Goal: Transaction & Acquisition: Purchase product/service

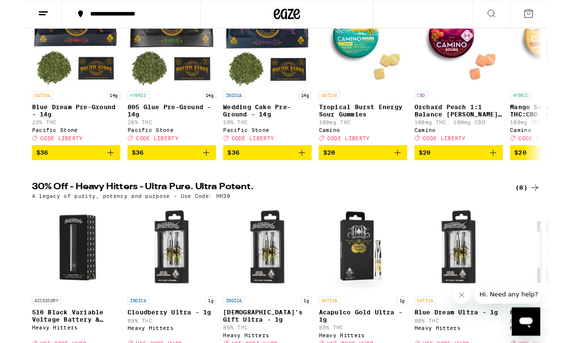
scroll to position [166, 0]
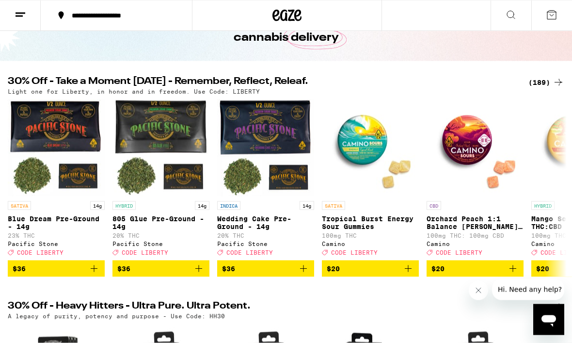
click at [557, 82] on icon at bounding box center [559, 83] width 12 height 12
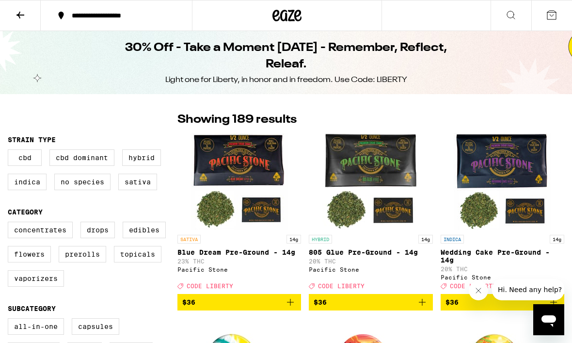
click at [475, 292] on icon "Close message from company" at bounding box center [478, 290] width 8 height 8
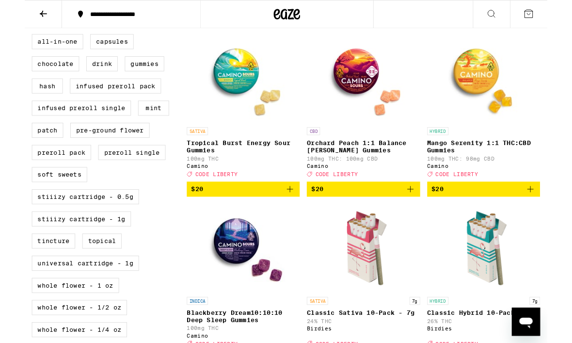
scroll to position [289, 0]
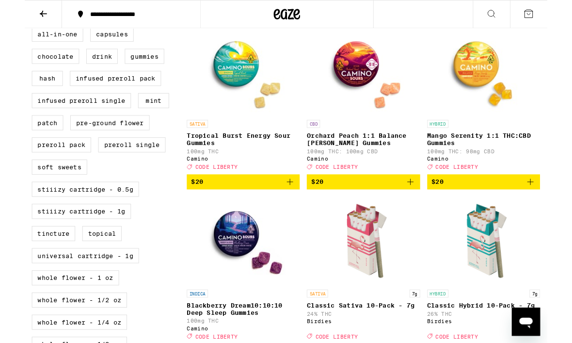
click at [107, 215] on label "STIIIZY Cartridge - 0.5g" at bounding box center [66, 207] width 117 height 16
click at [10, 31] on input "STIIIZY Cartridge - 0.5g" at bounding box center [10, 31] width 0 height 0
checkbox input "true"
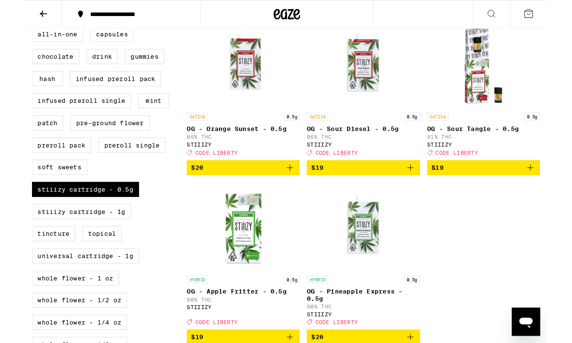
click at [110, 239] on label "STIIIZY Cartridge - 1g" at bounding box center [62, 231] width 109 height 16
click at [10, 31] on input "STIIIZY Cartridge - 1g" at bounding box center [10, 31] width 0 height 0
checkbox input "true"
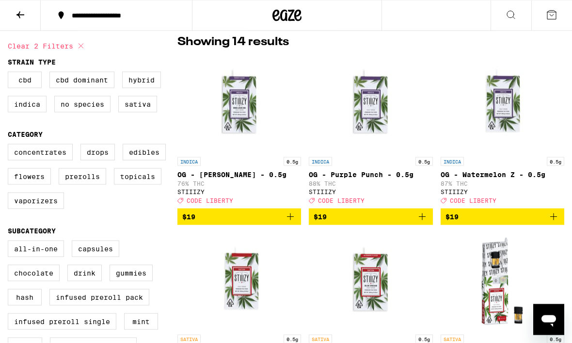
scroll to position [78, 0]
click at [156, 79] on label "Hybrid" at bounding box center [141, 79] width 39 height 16
click at [10, 73] on input "Hybrid" at bounding box center [10, 73] width 0 height 0
checkbox input "true"
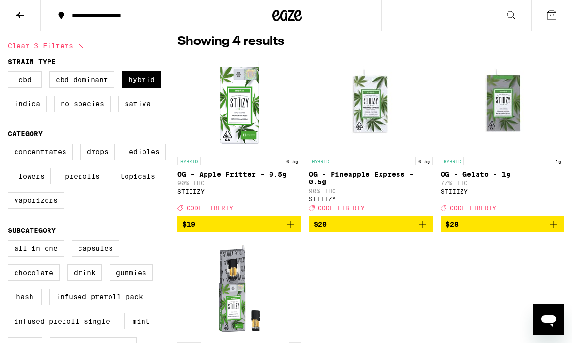
click at [30, 111] on label "Indica" at bounding box center [27, 103] width 39 height 16
click at [10, 73] on input "Indica" at bounding box center [10, 73] width 0 height 0
checkbox input "true"
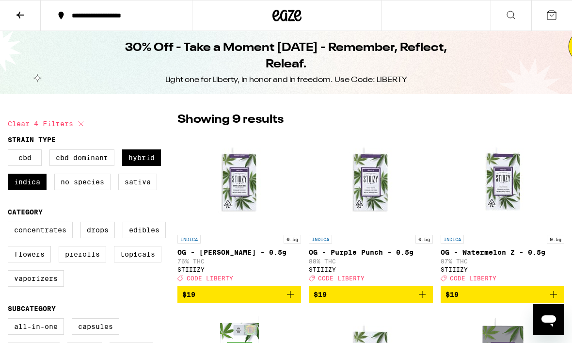
scroll to position [74, 0]
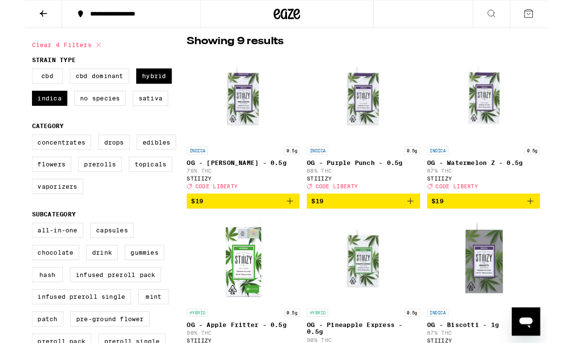
click at [231, 1] on div at bounding box center [287, 15] width 190 height 31
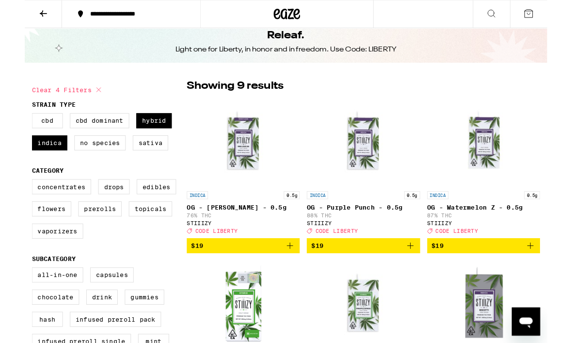
scroll to position [26, 0]
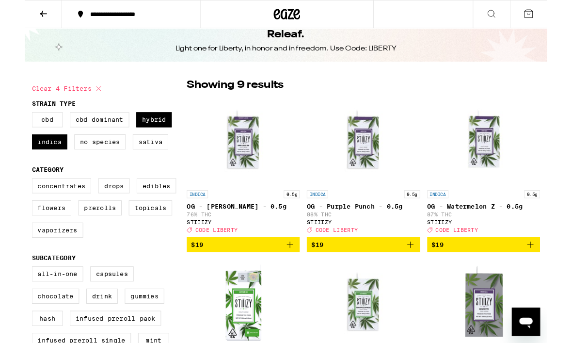
click at [35, 260] on label "Vaporizers" at bounding box center [36, 251] width 56 height 16
click at [10, 197] on input "Vaporizers" at bounding box center [10, 196] width 0 height 0
checkbox input "true"
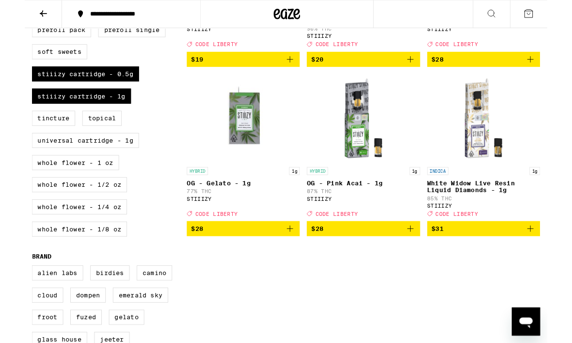
scroll to position [383, 0]
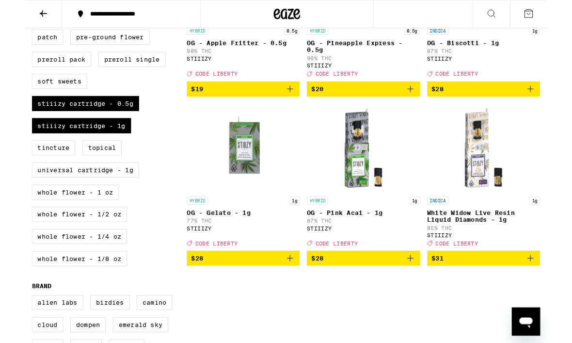
click at [556, 288] on icon "Add to bag" at bounding box center [554, 283] width 12 height 12
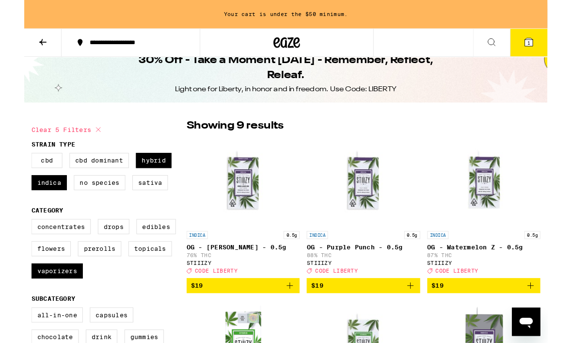
scroll to position [13, 0]
click at [28, 208] on label "Indica" at bounding box center [27, 200] width 39 height 16
click at [10, 170] on input "Indica" at bounding box center [10, 169] width 0 height 0
checkbox input "false"
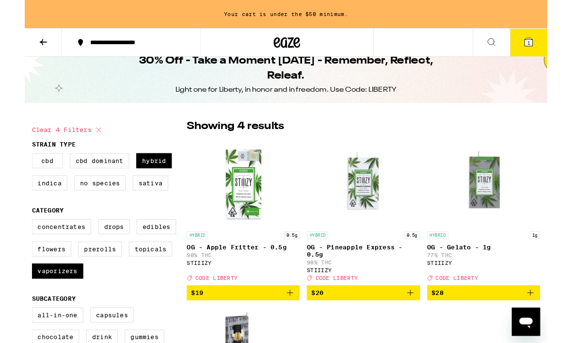
click at [144, 207] on label "Sativa" at bounding box center [137, 200] width 39 height 16
click at [10, 170] on input "Sativa" at bounding box center [10, 169] width 0 height 0
checkbox input "true"
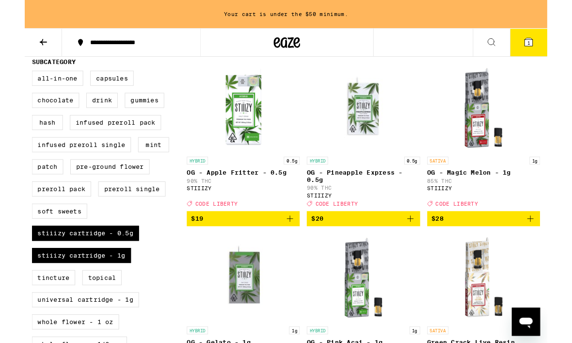
scroll to position [271, 0]
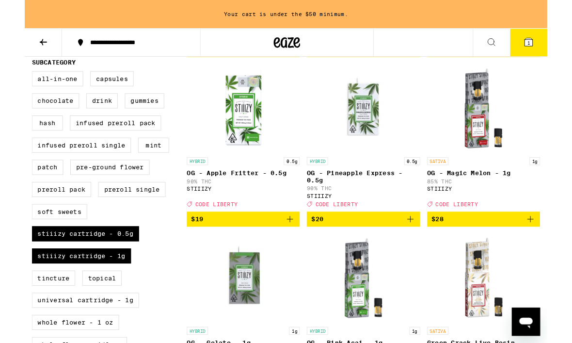
click at [107, 288] on label "STIIIZY Cartridge - 1g" at bounding box center [62, 280] width 109 height 16
click at [10, 80] on input "STIIIZY Cartridge - 1g" at bounding box center [10, 79] width 0 height 0
checkbox input "false"
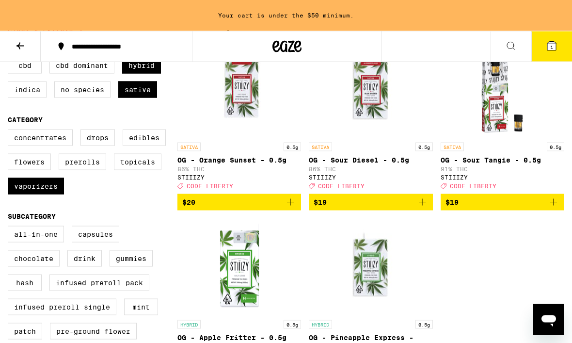
scroll to position [93, 0]
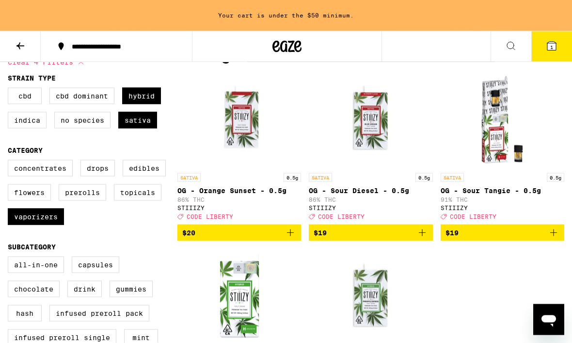
click at [555, 47] on icon at bounding box center [551, 46] width 9 height 9
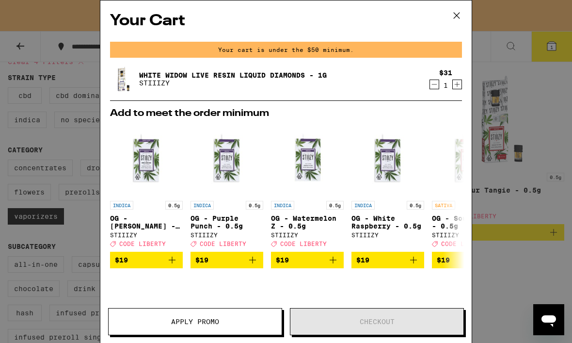
click at [461, 10] on icon at bounding box center [456, 15] width 15 height 15
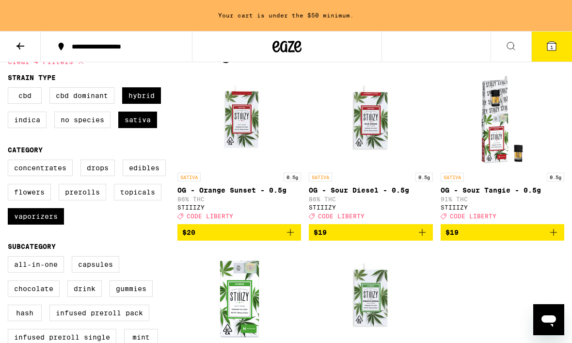
click at [543, 283] on div "SATIVA 0.5g OG - Orange Sunset - 0.5g 86% THC STIIIZY Deal Created with Sketch.…" at bounding box center [370, 248] width 387 height 355
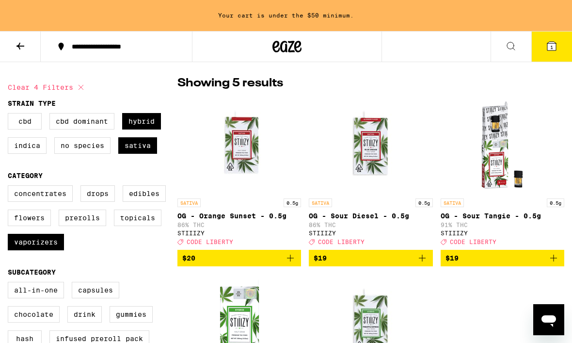
scroll to position [67, 0]
click at [557, 46] on icon at bounding box center [552, 46] width 12 height 12
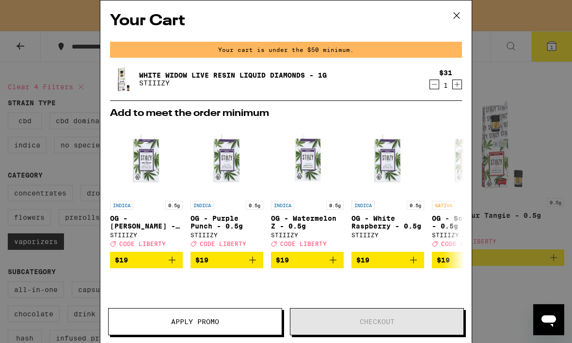
click at [431, 90] on icon "Decrement" at bounding box center [434, 85] width 9 height 12
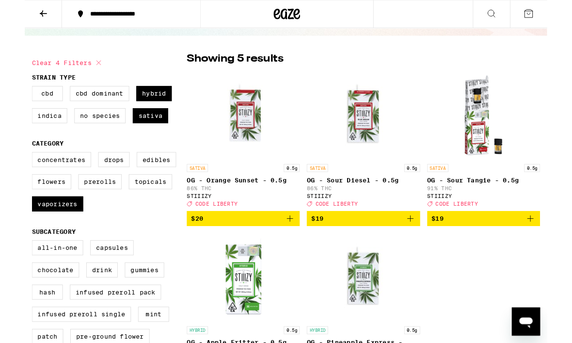
scroll to position [55, 0]
click at [39, 130] on label "Indica" at bounding box center [27, 126] width 39 height 16
click at [10, 96] on input "Indica" at bounding box center [10, 95] width 0 height 0
checkbox input "true"
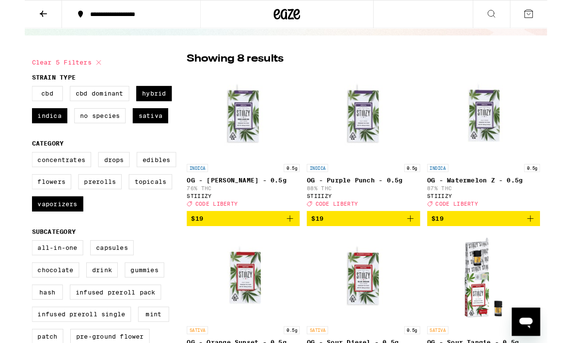
click at [140, 132] on label "Sativa" at bounding box center [137, 126] width 39 height 16
click at [10, 96] on input "Sativa" at bounding box center [10, 95] width 0 height 0
checkbox input "false"
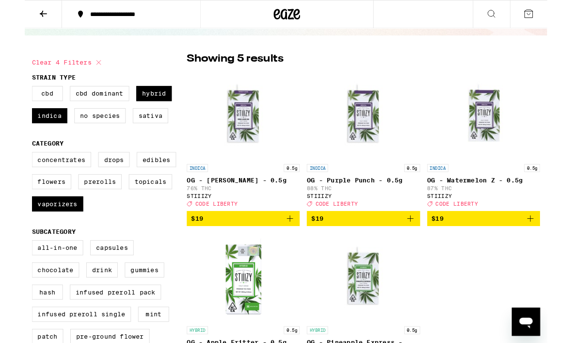
click at [159, 97] on label "Hybrid" at bounding box center [141, 102] width 39 height 16
click at [10, 96] on input "Hybrid" at bounding box center [10, 95] width 0 height 0
checkbox input "false"
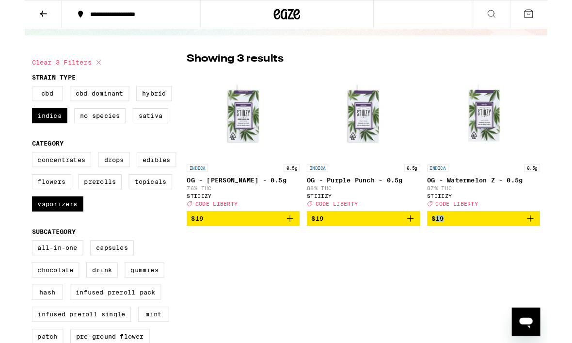
click at [425, 245] on icon "Add to bag" at bounding box center [422, 239] width 12 height 12
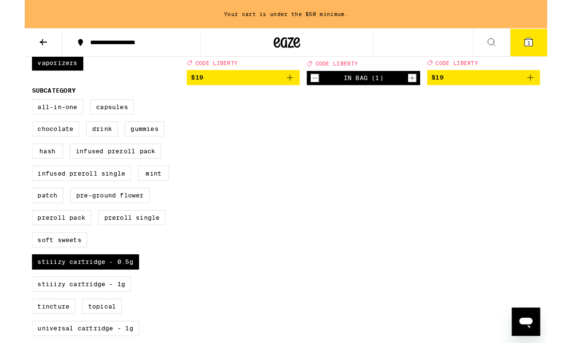
scroll to position [240, 0]
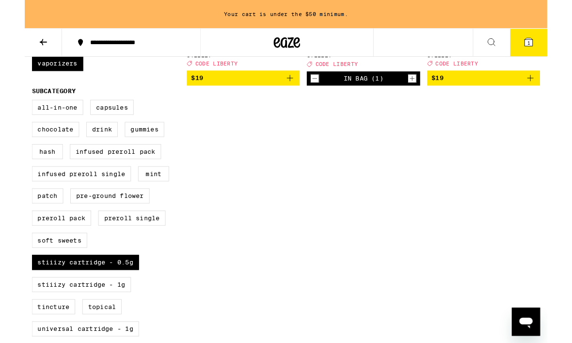
click at [100, 295] on label "STIIIZY Cartridge - 0.5g" at bounding box center [66, 287] width 117 height 16
click at [10, 111] on input "STIIIZY Cartridge - 0.5g" at bounding box center [10, 111] width 0 height 0
checkbox input "false"
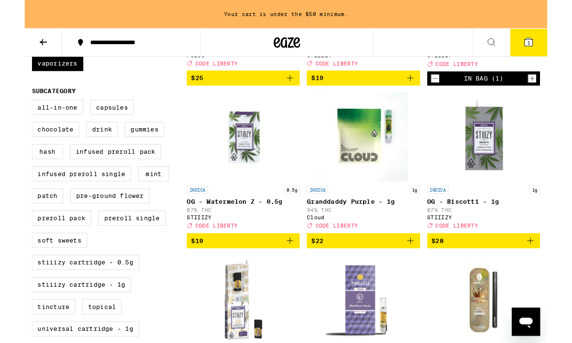
click at [92, 319] on label "STIIIZY Cartridge - 1g" at bounding box center [62, 311] width 109 height 16
click at [10, 111] on input "STIIIZY Cartridge - 1g" at bounding box center [10, 111] width 0 height 0
checkbox input "true"
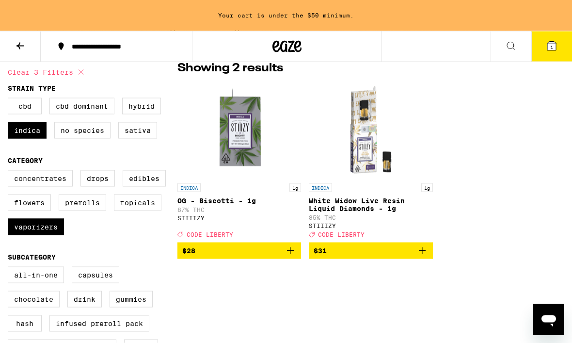
scroll to position [83, 0]
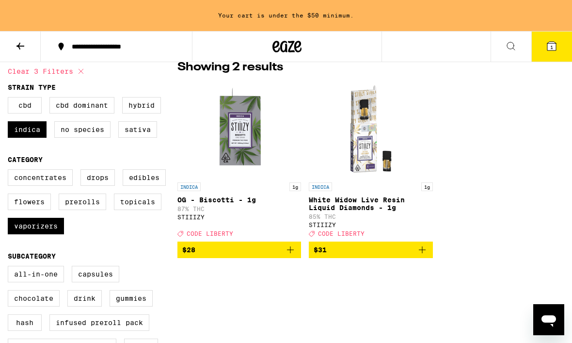
click at [34, 130] on label "Indica" at bounding box center [27, 129] width 39 height 16
click at [10, 99] on input "Indica" at bounding box center [10, 98] width 0 height 0
checkbox input "false"
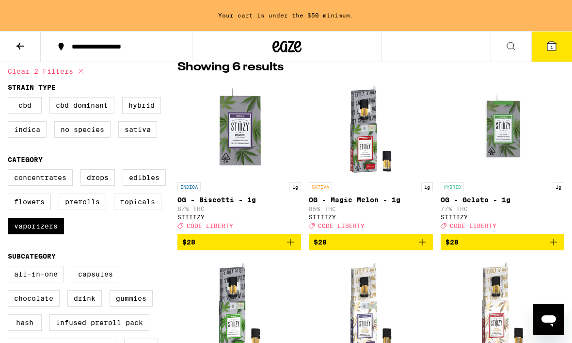
click at [148, 110] on label "Hybrid" at bounding box center [141, 105] width 39 height 16
click at [10, 99] on input "Hybrid" at bounding box center [10, 98] width 0 height 0
checkbox input "true"
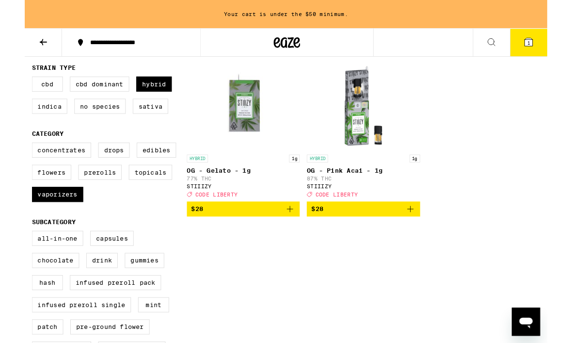
scroll to position [98, 0]
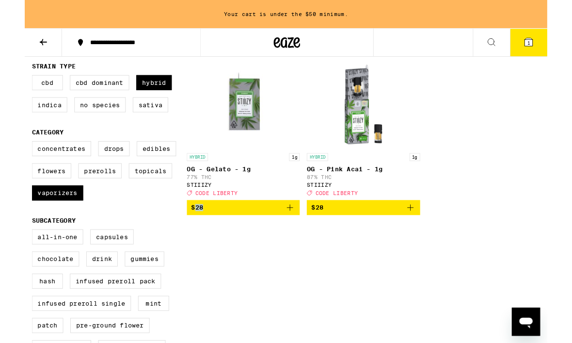
click at [427, 233] on icon "Add to bag" at bounding box center [422, 228] width 12 height 12
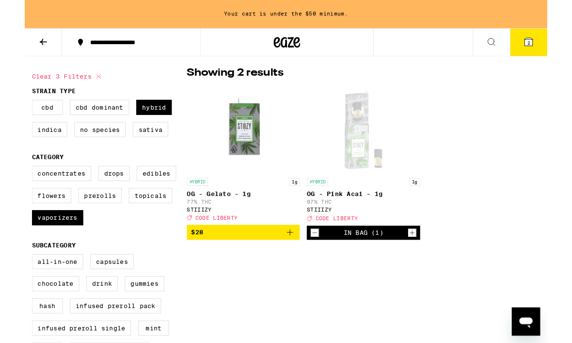
scroll to position [70, 0]
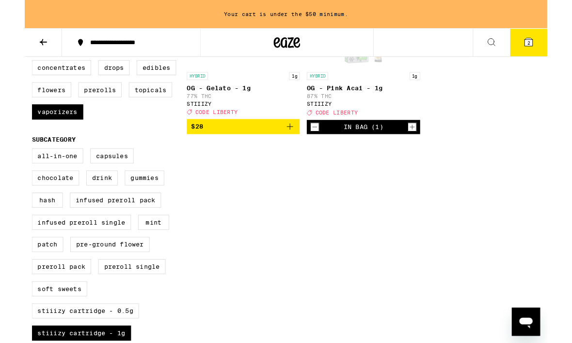
click at [59, 131] on label "Vaporizers" at bounding box center [36, 122] width 56 height 16
click at [10, 68] on input "Vaporizers" at bounding box center [10, 67] width 0 height 0
checkbox input "false"
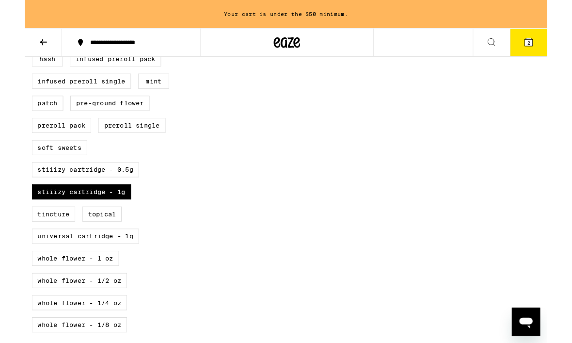
click at [104, 218] on label "STIIIZY Cartridge - 1g" at bounding box center [62, 210] width 109 height 16
click at [10, 10] on input "STIIIZY Cartridge - 1g" at bounding box center [10, 9] width 0 height 0
checkbox input "false"
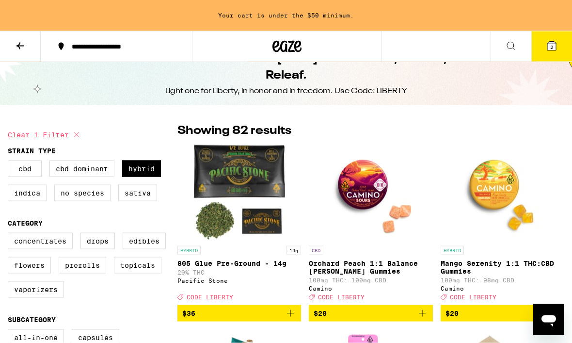
scroll to position [20, 0]
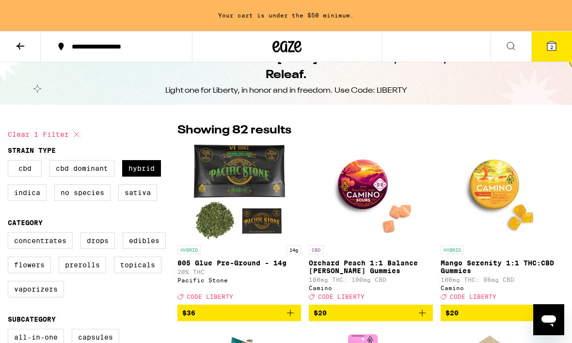
click at [144, 197] on label "Sativa" at bounding box center [137, 192] width 39 height 16
click at [10, 162] on input "Sativa" at bounding box center [10, 161] width 0 height 0
checkbox input "true"
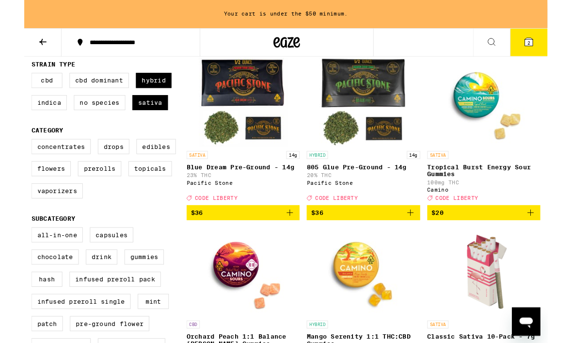
scroll to position [100, 0]
click at [287, 238] on icon "Add to bag" at bounding box center [291, 233] width 12 height 12
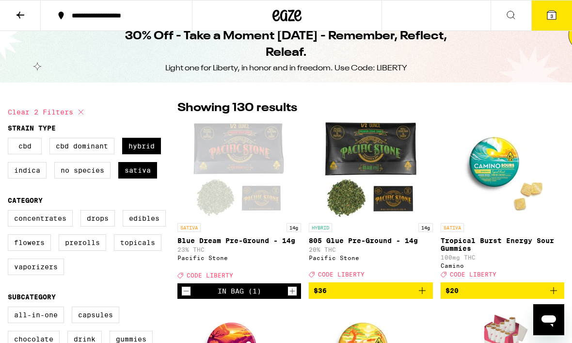
scroll to position [0, 0]
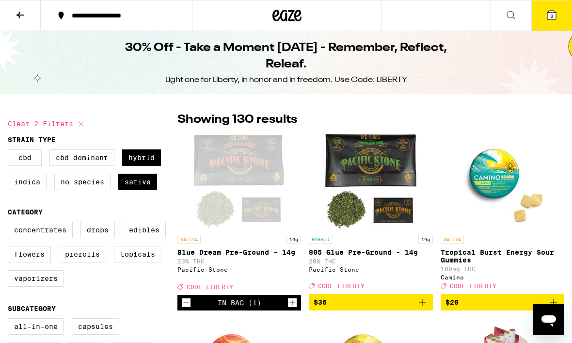
click at [553, 15] on span "3" at bounding box center [551, 16] width 3 height 6
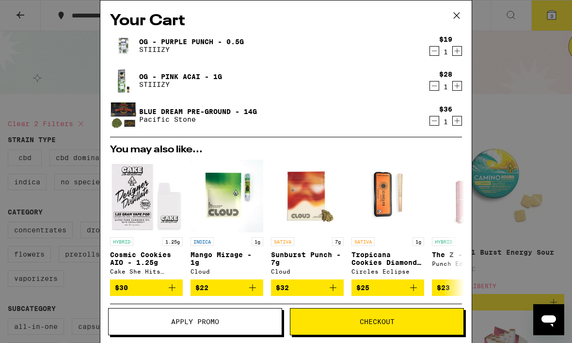
scroll to position [-27, 0]
click at [448, 196] on img "Open page for The Z - 1g from Punch Edibles" at bounding box center [468, 195] width 56 height 73
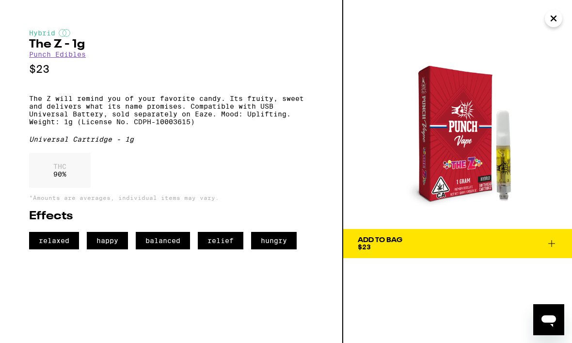
click at [549, 25] on icon "Close" at bounding box center [554, 18] width 12 height 15
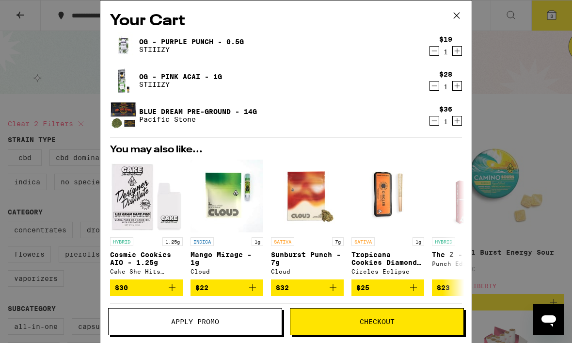
click at [431, 127] on icon "Decrement" at bounding box center [434, 121] width 9 height 12
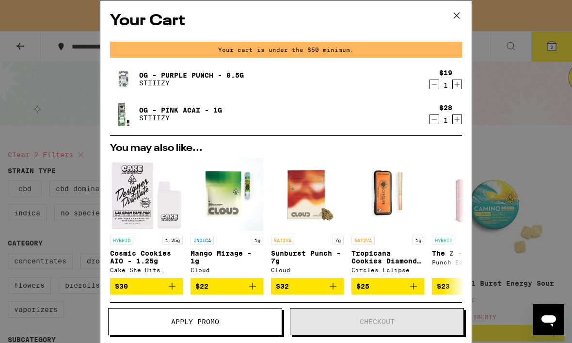
click at [459, 16] on icon at bounding box center [456, 15] width 15 height 15
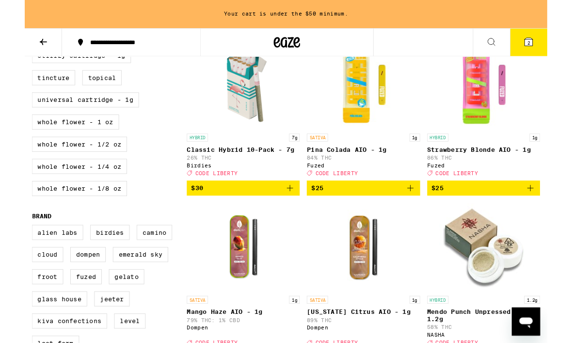
scroll to position [491, 0]
click at [96, 214] on label "Whole Flower - 1/8 oz" at bounding box center [60, 206] width 104 height 16
checkbox input "true"
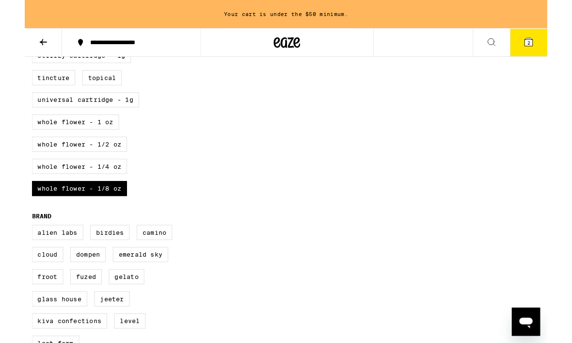
click at [97, 190] on label "Whole Flower - 1/4 oz" at bounding box center [60, 182] width 104 height 16
checkbox input "true"
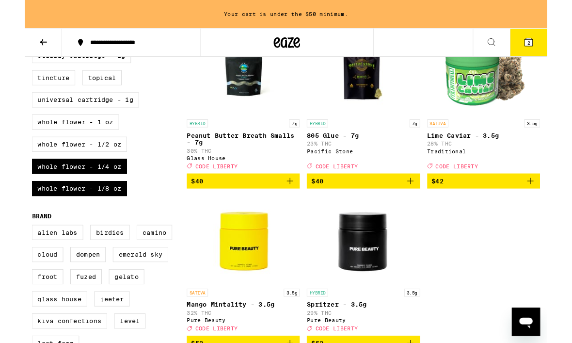
click at [99, 166] on label "Whole Flower - 1/2 oz" at bounding box center [60, 157] width 104 height 16
checkbox input "true"
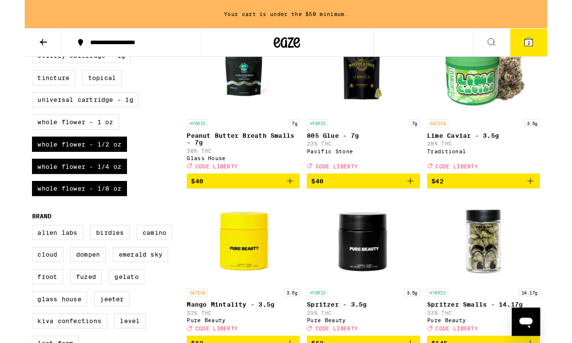
click at [93, 142] on label "Whole Flower - 1 oz" at bounding box center [55, 133] width 95 height 16
checkbox input "true"
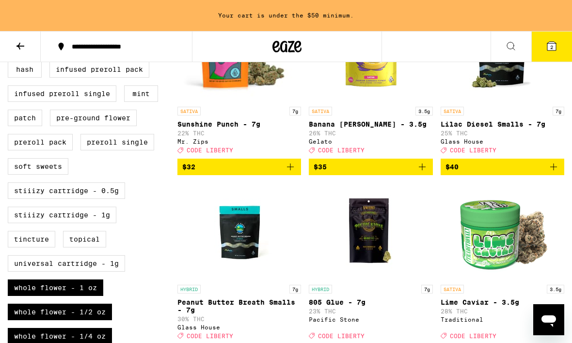
scroll to position [167, 0]
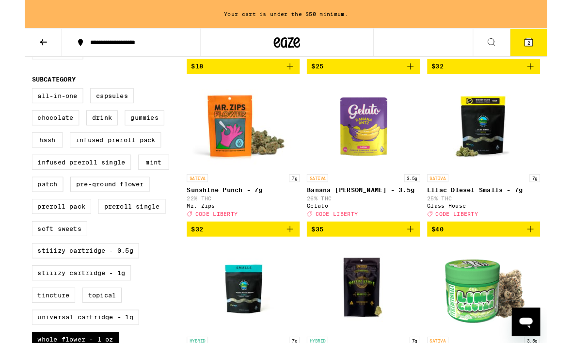
click at [130, 210] on label "Pre-ground Flower" at bounding box center [93, 201] width 87 height 16
click at [10, 98] on input "Pre-ground Flower" at bounding box center [10, 98] width 0 height 0
checkbox input "true"
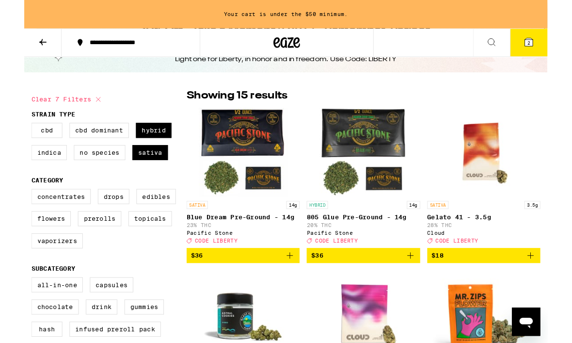
scroll to position [46, 0]
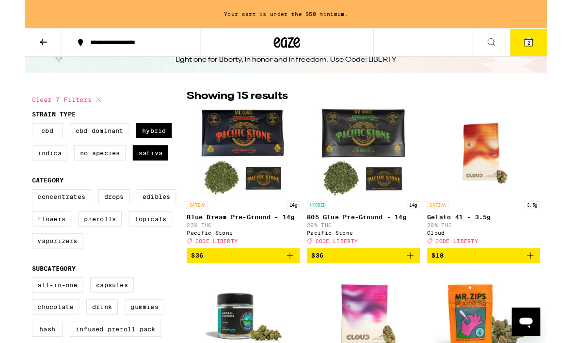
click at [556, 47] on icon at bounding box center [551, 46] width 9 height 9
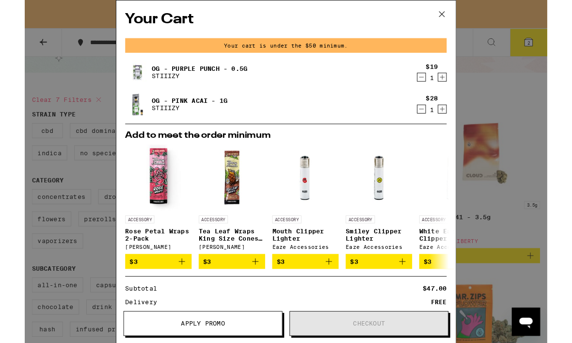
click at [455, 20] on icon at bounding box center [456, 15] width 15 height 15
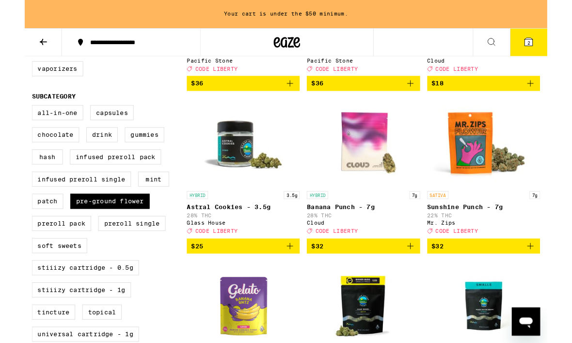
scroll to position [233, 0]
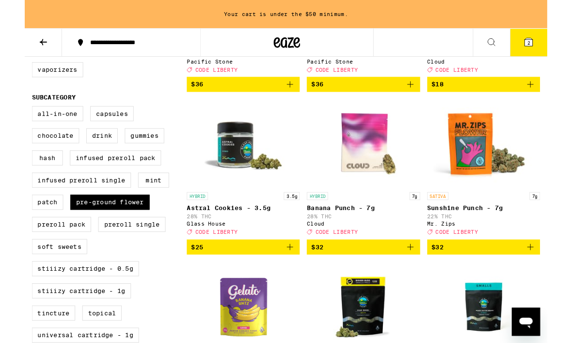
click at [294, 276] on icon "Add to bag" at bounding box center [291, 270] width 12 height 12
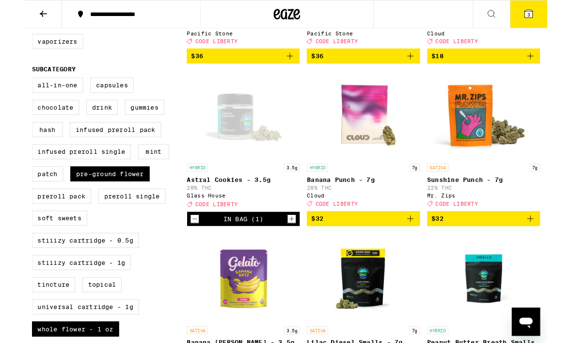
click at [556, 17] on icon at bounding box center [551, 15] width 9 height 9
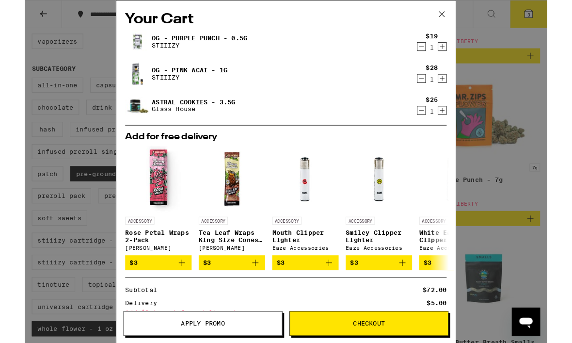
click at [432, 121] on icon "Decrement" at bounding box center [434, 121] width 5 height 0
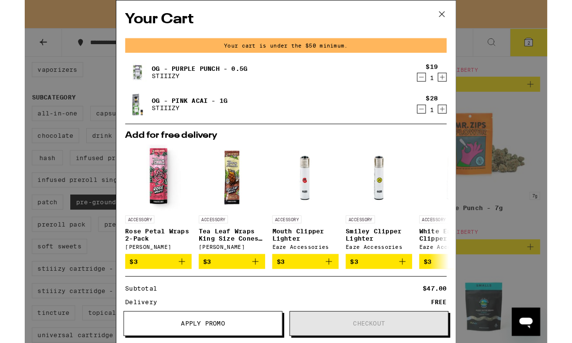
click at [568, 254] on div "Your Cart Your cart is under the $50 minimum. OG - Purple Punch - 0.5g STIIIZY …" at bounding box center [286, 187] width 572 height 375
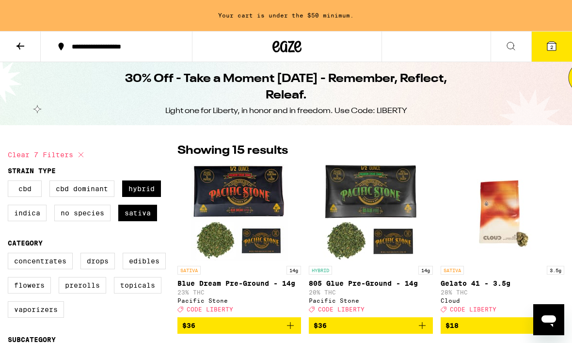
click at [554, 48] on icon at bounding box center [551, 46] width 9 height 9
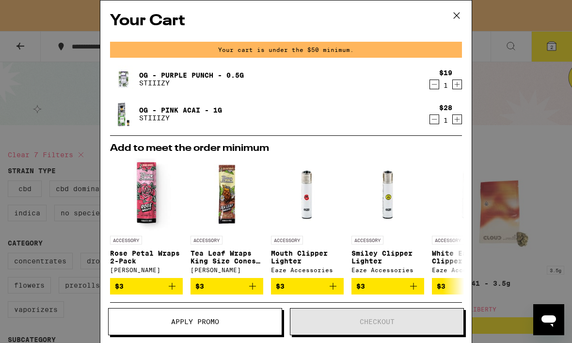
click at [460, 23] on button at bounding box center [457, 15] width 30 height 31
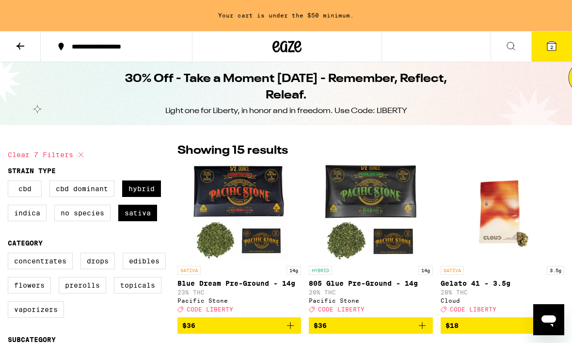
click at [26, 49] on button at bounding box center [20, 47] width 41 height 31
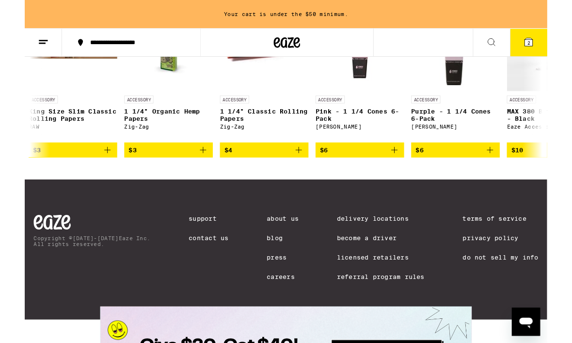
scroll to position [0, 840]
click at [553, 49] on span "2" at bounding box center [551, 47] width 3 height 6
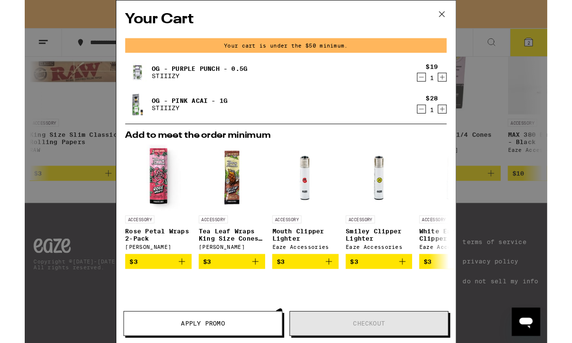
click at [457, 18] on icon at bounding box center [456, 15] width 15 height 15
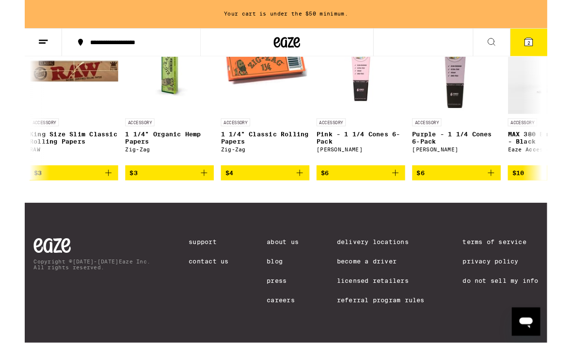
scroll to position [4506, 0]
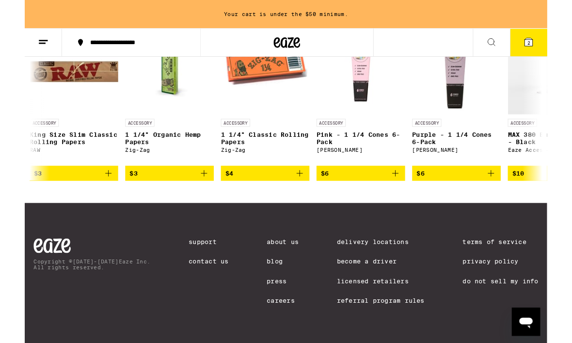
click at [413, 198] on button "$6" at bounding box center [367, 189] width 97 height 16
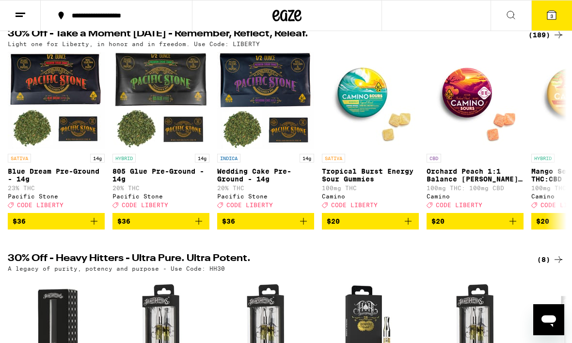
scroll to position [0, 0]
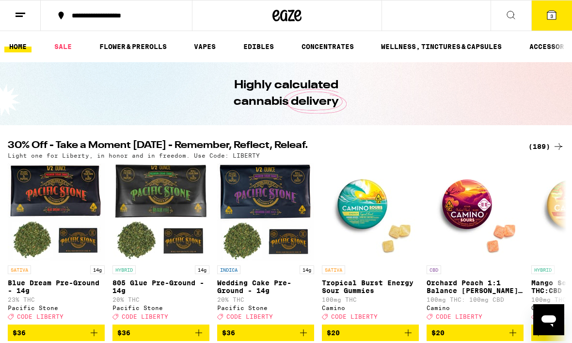
click at [550, 152] on div "(189)" at bounding box center [546, 147] width 36 height 12
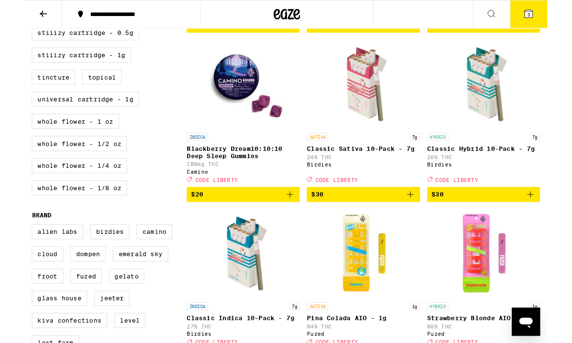
scroll to position [458, 0]
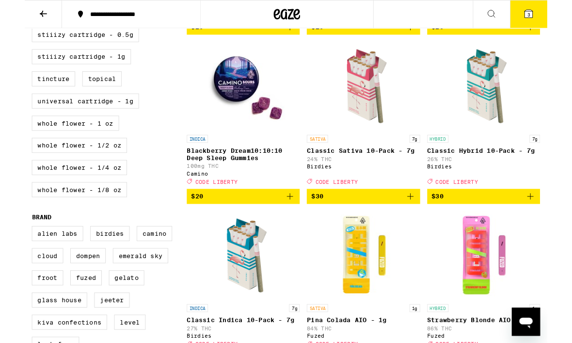
click at [95, 216] on label "Whole Flower - 1/8 oz" at bounding box center [60, 207] width 104 height 16
checkbox input "true"
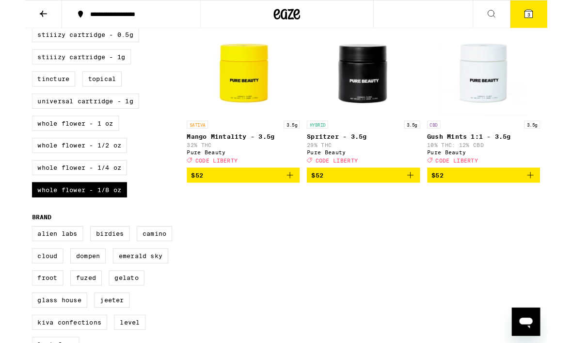
click at [101, 191] on label "Whole Flower - 1/4 oz" at bounding box center [60, 183] width 104 height 16
checkbox input "true"
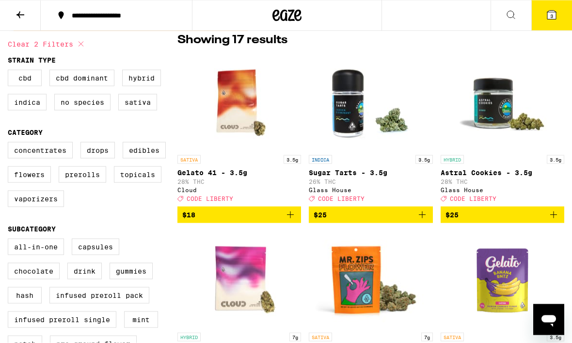
scroll to position [80, 0]
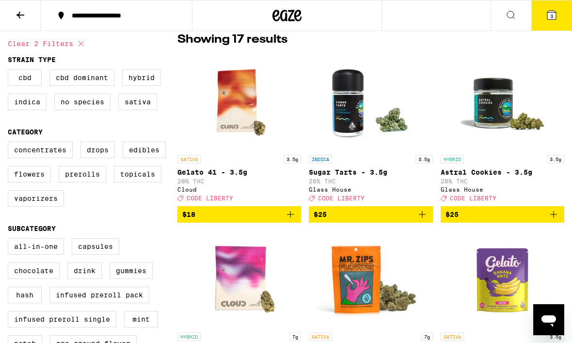
click at [143, 104] on label "Sativa" at bounding box center [137, 102] width 39 height 16
click at [10, 71] on input "Sativa" at bounding box center [10, 71] width 0 height 0
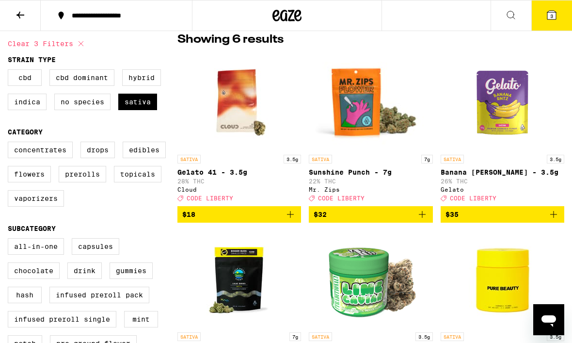
click at [556, 20] on icon at bounding box center [552, 15] width 12 height 12
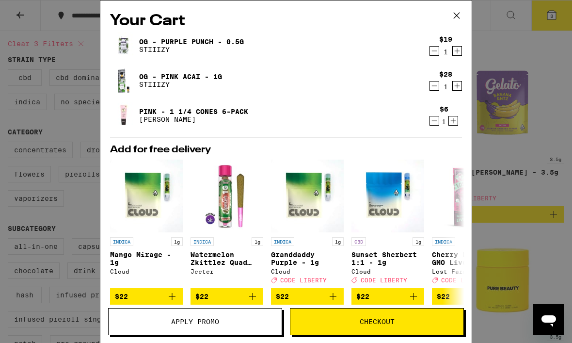
click at [460, 19] on icon at bounding box center [456, 15] width 15 height 15
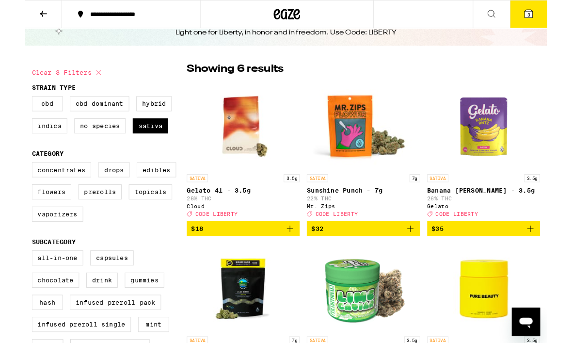
scroll to position [44, 0]
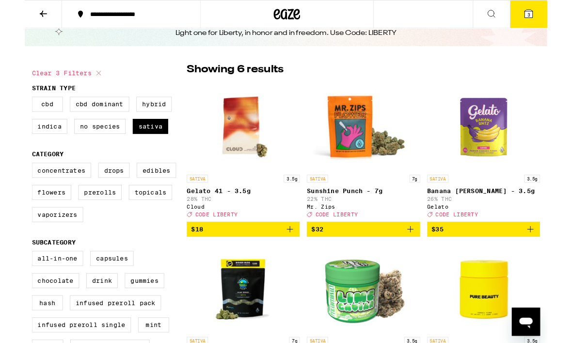
click at [552, 16] on span "3" at bounding box center [551, 16] width 3 height 6
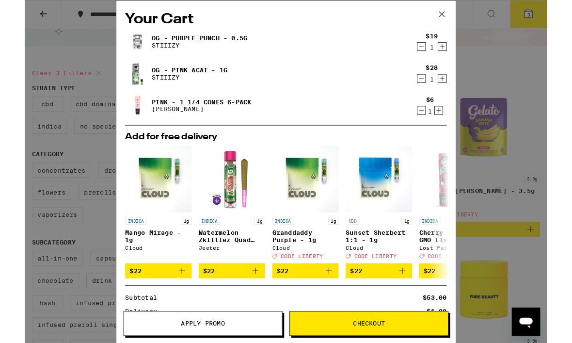
click at [459, 17] on icon at bounding box center [456, 15] width 15 height 15
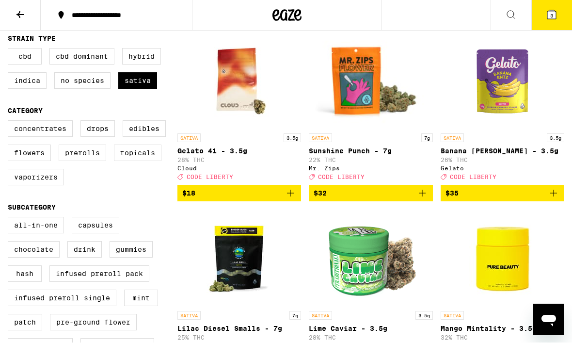
scroll to position [101, 0]
click at [148, 85] on label "Sativa" at bounding box center [137, 80] width 39 height 16
click at [10, 50] on input "Sativa" at bounding box center [10, 49] width 0 height 0
checkbox input "false"
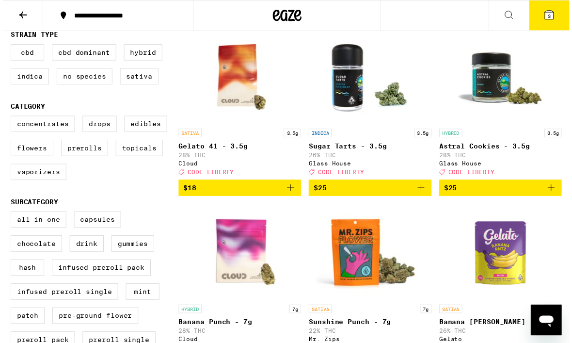
scroll to position [108, 0]
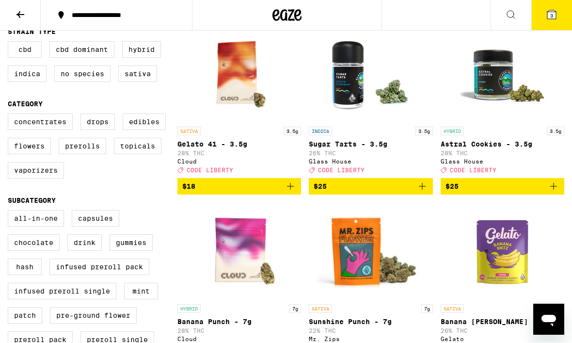
click at [555, 192] on icon "Add to bag" at bounding box center [554, 187] width 12 height 12
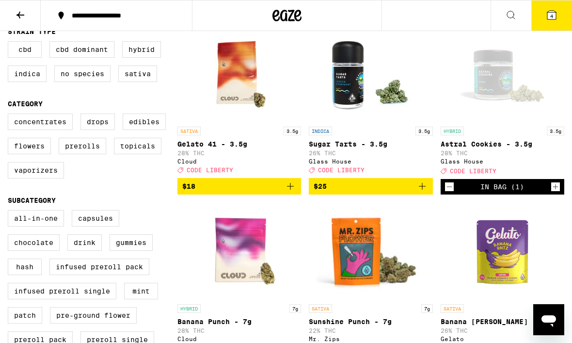
click at [557, 16] on icon at bounding box center [552, 15] width 12 height 12
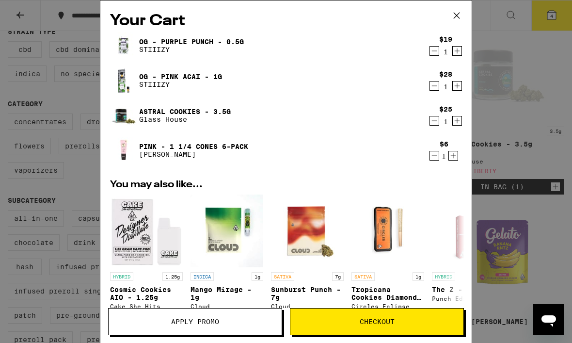
click at [227, 322] on span "Apply Promo" at bounding box center [195, 321] width 173 height 7
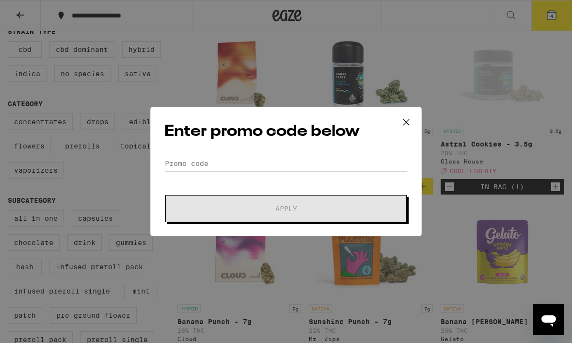
click at [273, 160] on input "Promo Code" at bounding box center [285, 163] width 243 height 15
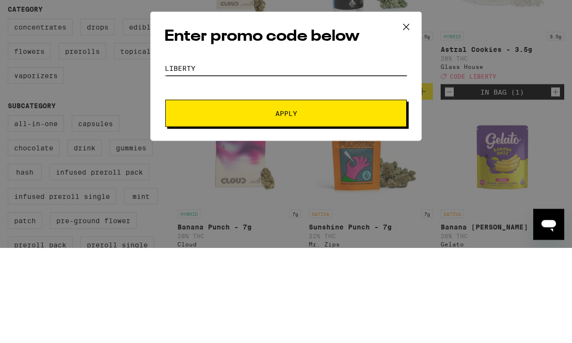
type input "Liberty"
click at [318, 195] on button "Apply" at bounding box center [285, 208] width 241 height 27
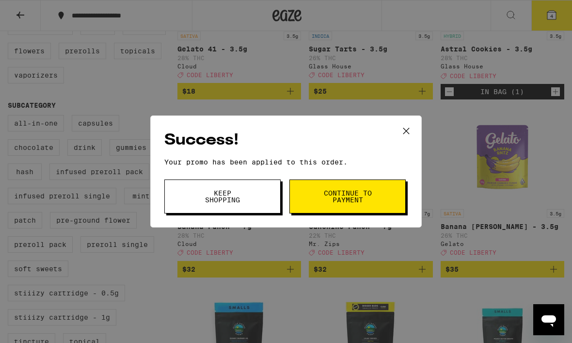
click at [358, 207] on button "Continue to payment" at bounding box center [347, 196] width 116 height 34
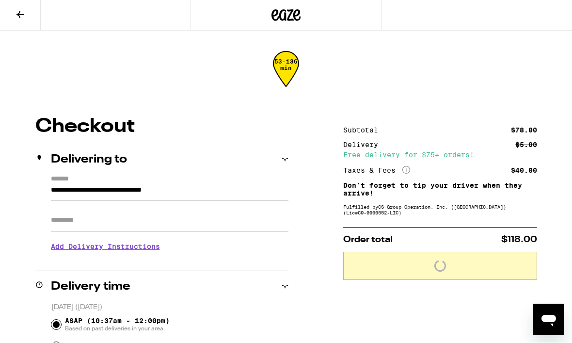
scroll to position [0, 0]
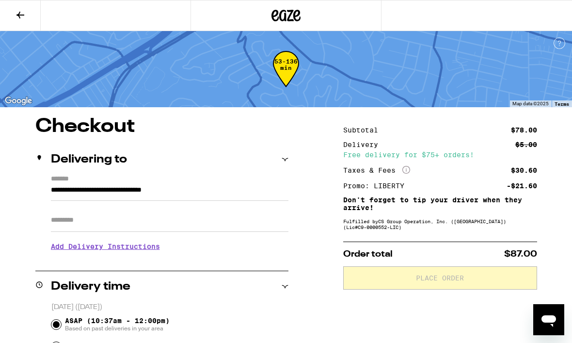
click at [148, 246] on h3 "Add Delivery Instructions" at bounding box center [170, 246] width 238 height 22
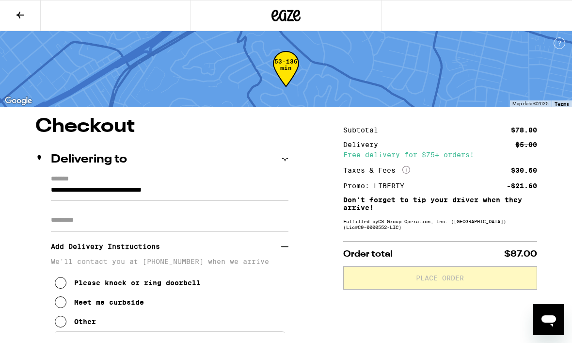
click at [62, 286] on icon at bounding box center [61, 283] width 12 height 12
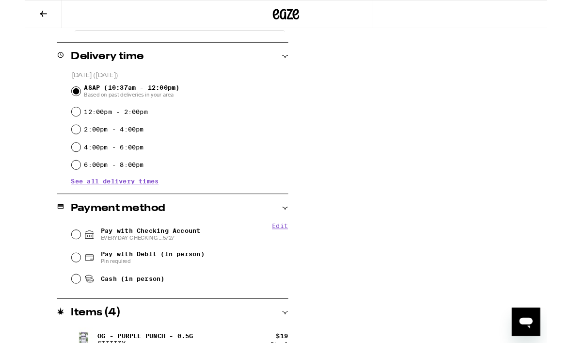
scroll to position [298, 0]
click at [57, 259] on input "Pay with Checking Account EVERYDAY CHECKING ...5727" at bounding box center [56, 257] width 10 height 10
radio input "true"
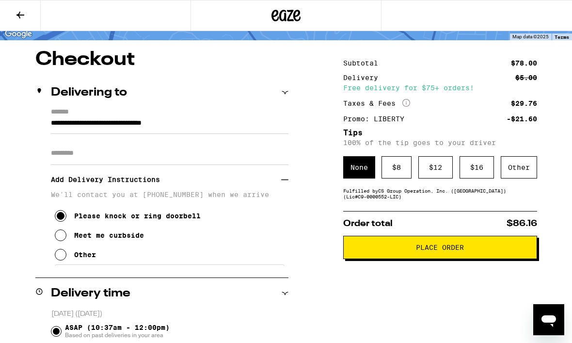
scroll to position [69, 0]
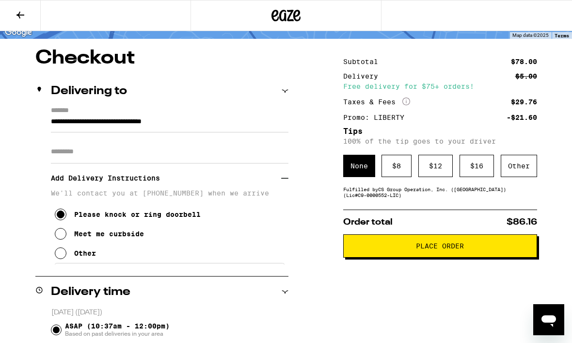
click at [453, 257] on button "Place Order" at bounding box center [440, 245] width 194 height 23
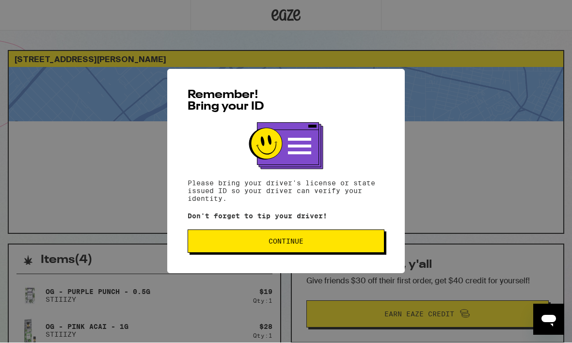
scroll to position [0, 0]
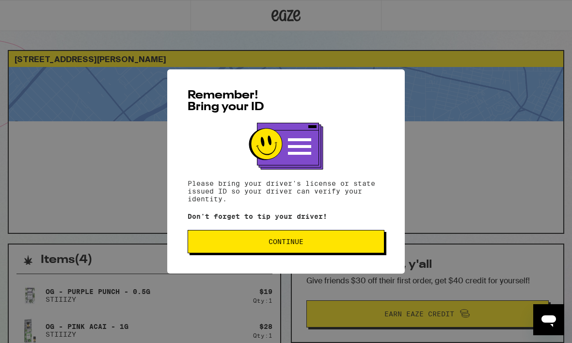
click at [316, 248] on button "Continue" at bounding box center [286, 241] width 197 height 23
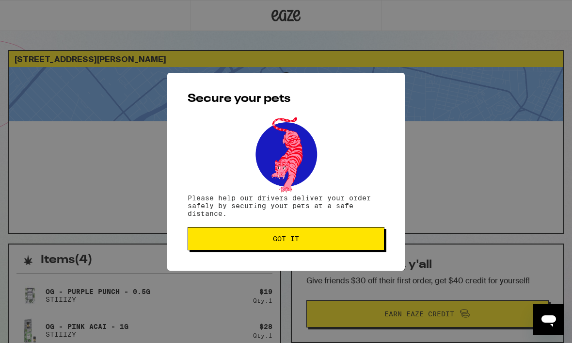
click at [312, 242] on span "Got it" at bounding box center [286, 238] width 180 height 7
